Goal: Communication & Community: Answer question/provide support

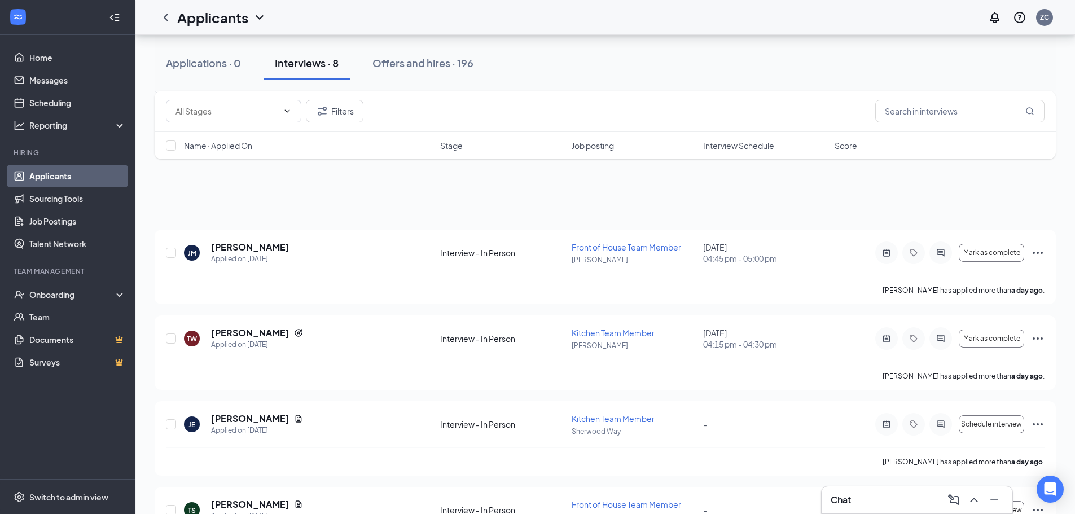
scroll to position [404, 0]
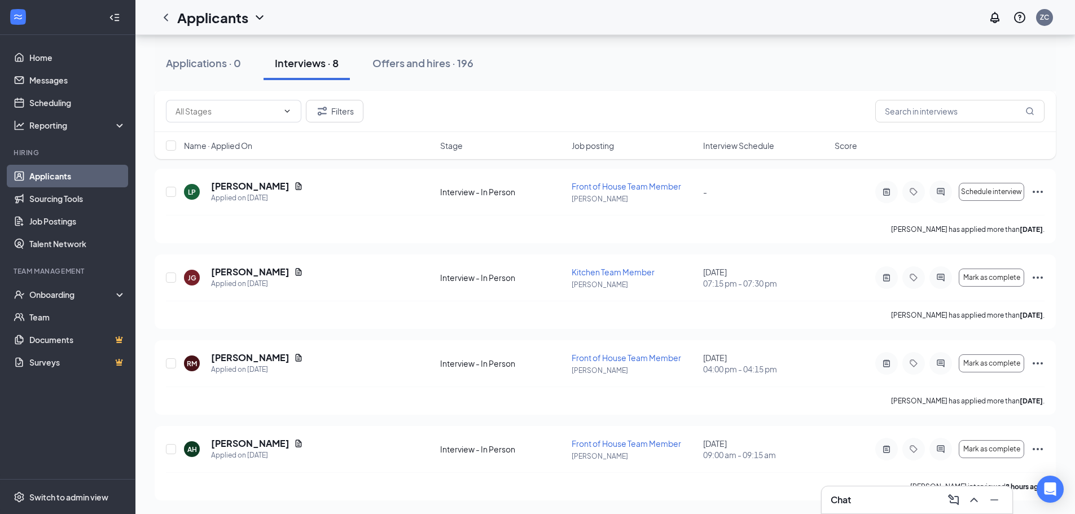
click at [859, 498] on div "Chat" at bounding box center [916, 500] width 173 height 18
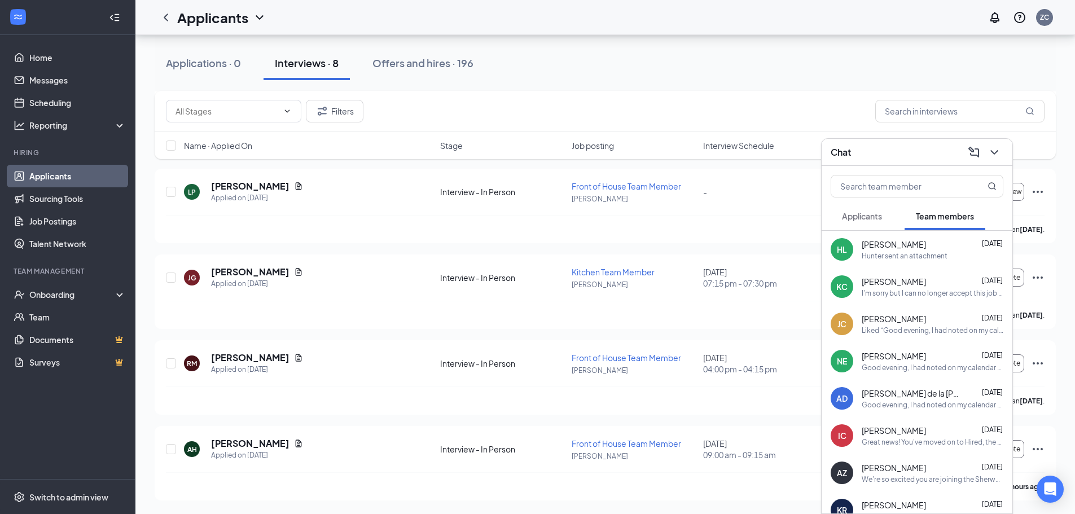
click at [978, 153] on icon "ComposeMessage" at bounding box center [973, 151] width 11 height 11
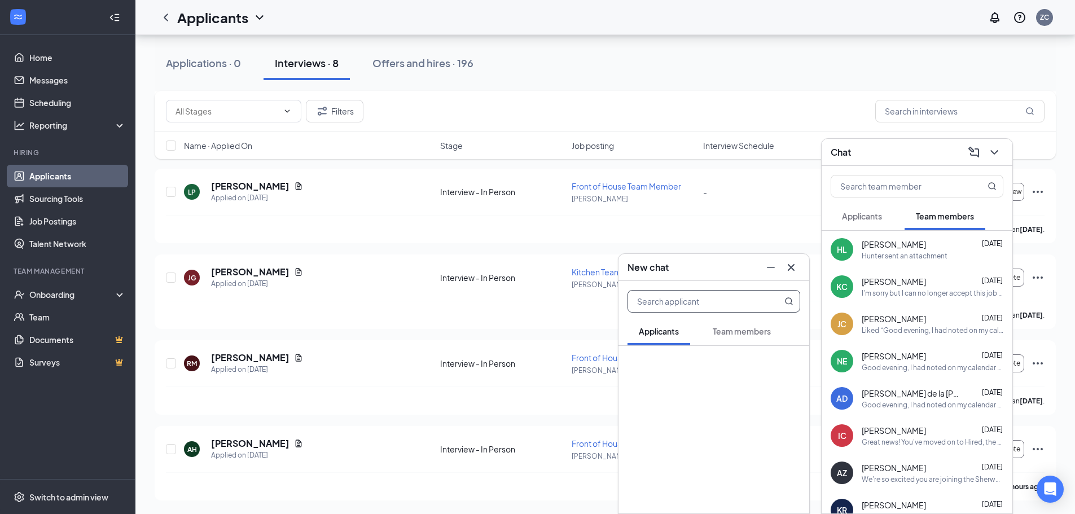
click at [872, 211] on span "Applicants" at bounding box center [862, 216] width 40 height 10
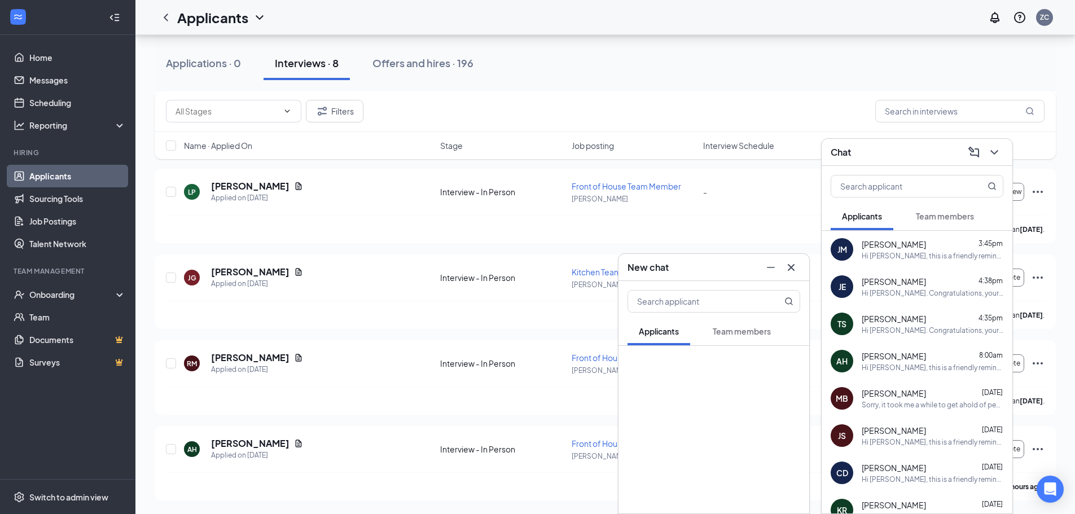
click at [878, 366] on div "Hi [PERSON_NAME], this is a friendly reminder. Your interview with [DEMOGRAPHIC…" at bounding box center [932, 368] width 142 height 10
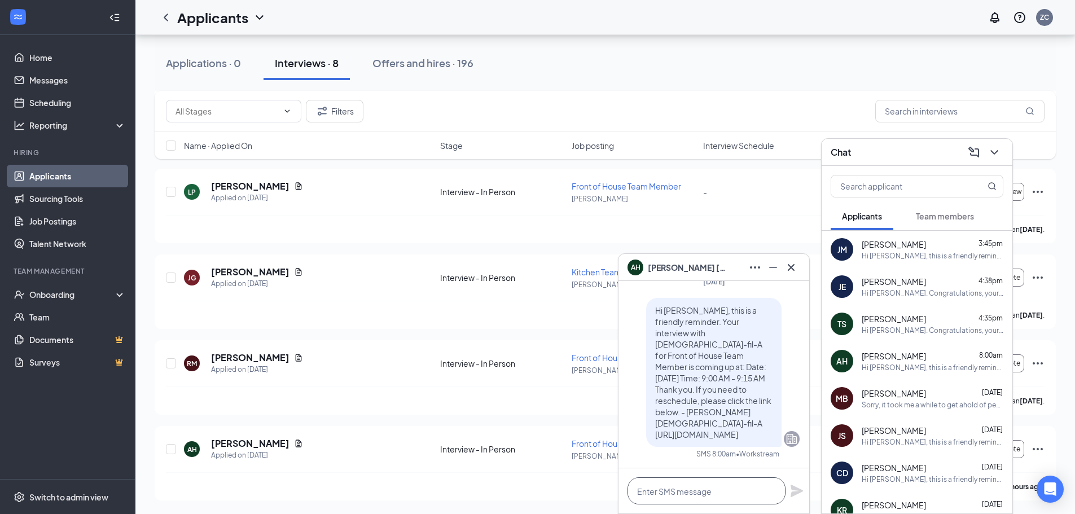
click at [727, 498] on textarea at bounding box center [706, 490] width 158 height 27
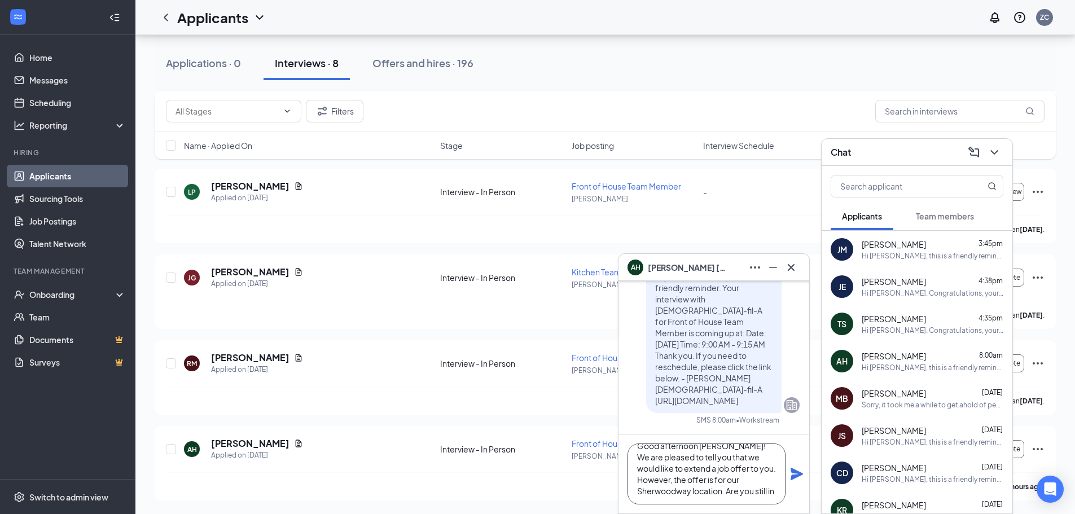
scroll to position [23, 0]
type textarea "Good afternoon [PERSON_NAME]! We are pleased to tell you that we would like to …"
click at [794, 474] on icon "Plane" at bounding box center [797, 474] width 14 height 14
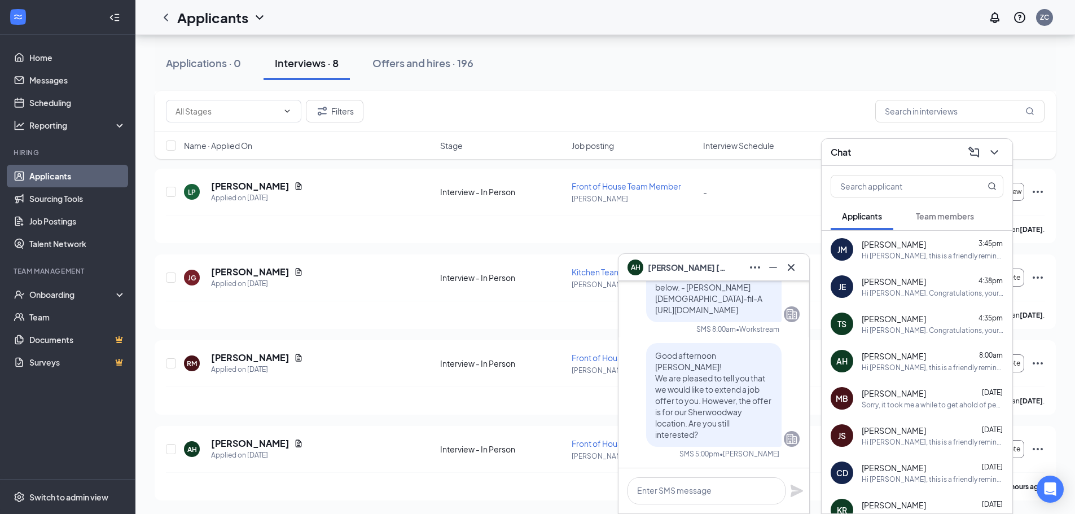
scroll to position [0, 0]
click at [792, 271] on icon "Cross" at bounding box center [791, 268] width 14 height 14
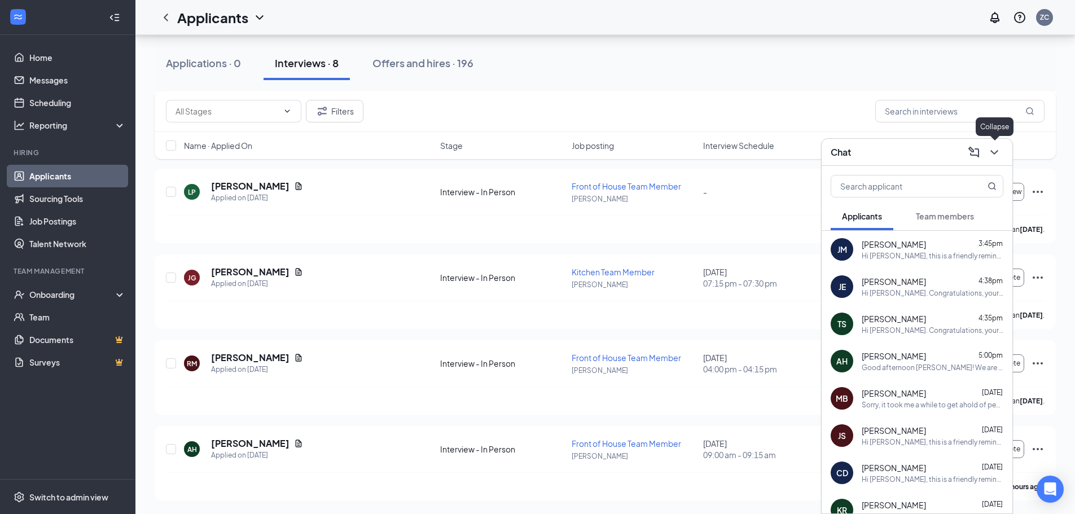
click at [991, 154] on icon "ChevronDown" at bounding box center [994, 153] width 14 height 14
